Goal: Understand process/instructions

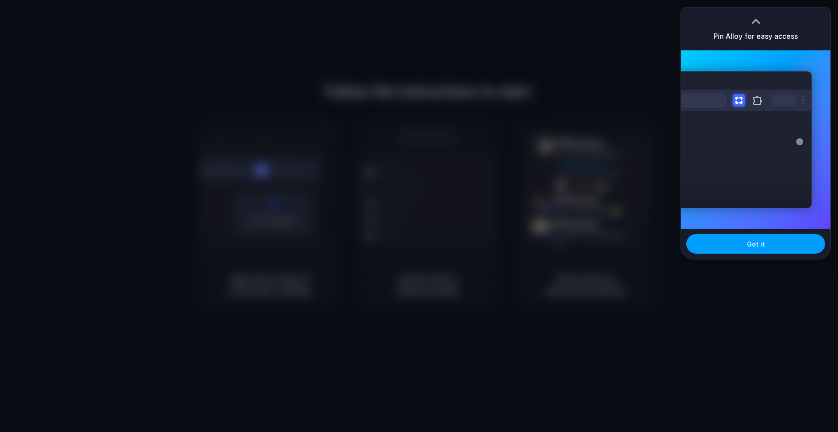
click at [733, 242] on button "Got it" at bounding box center [755, 244] width 139 height 20
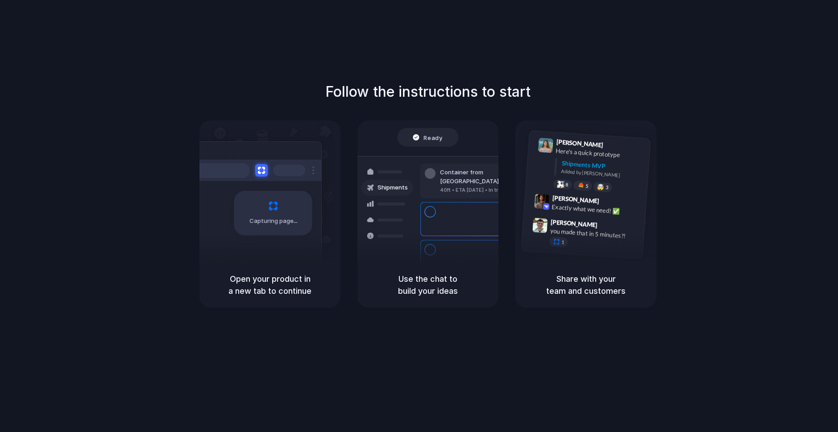
click at [594, 55] on div "Follow the instructions to start Capturing page Open your product in a new tab …" at bounding box center [428, 225] width 856 height 450
